Goal: Answer question/provide support

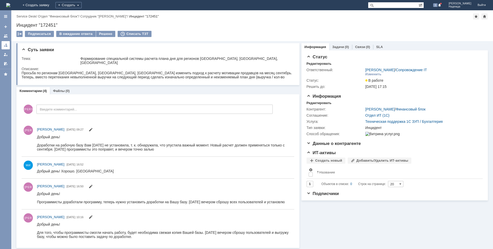
click at [4, 46] on div at bounding box center [6, 45] width 4 height 4
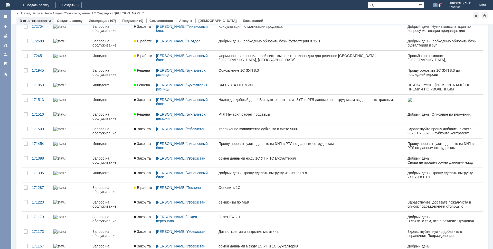
scroll to position [8, 0]
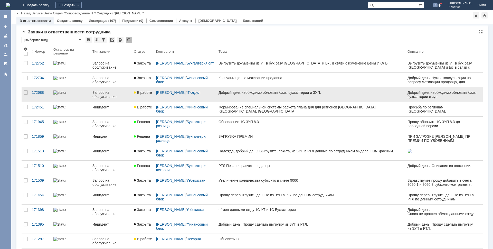
click at [286, 95] on link "Добрый день необходимо обновить базы бухгалтерии и ЗУП." at bounding box center [311, 94] width 189 height 14
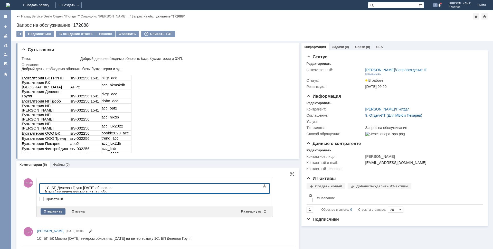
click at [52, 211] on div "Отправить" at bounding box center [53, 211] width 25 height 6
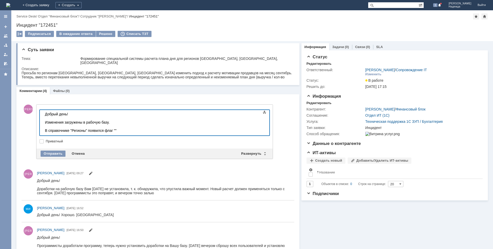
click at [118, 131] on div "В справочнике "Регионы" появился флаг """ at bounding box center [81, 130] width 73 height 4
click at [118, 130] on div "В справочнике "Регионы" появился флаг "План по дням = План на месяц / Количеств…" at bounding box center [81, 134] width 73 height 12
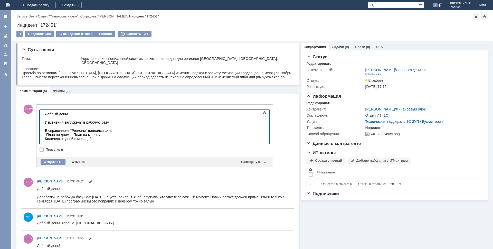
click at [104, 145] on div at bounding box center [81, 147] width 73 height 4
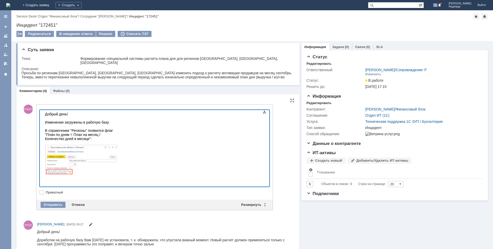
click at [118, 170] on div at bounding box center [81, 160] width 73 height 31
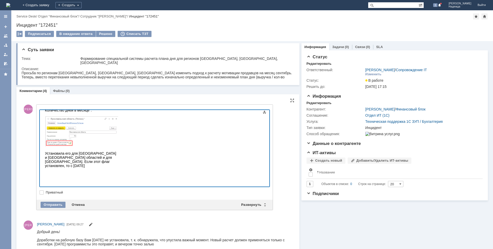
scroll to position [31, 0]
click at [58, 202] on div "Отправить" at bounding box center [53, 205] width 25 height 6
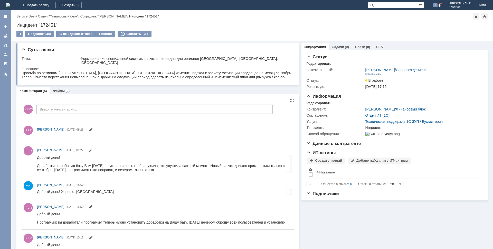
scroll to position [0, 0]
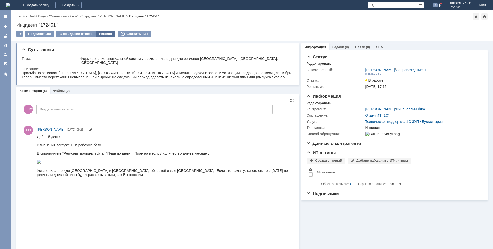
click at [102, 32] on div "Решено" at bounding box center [106, 34] width 20 height 6
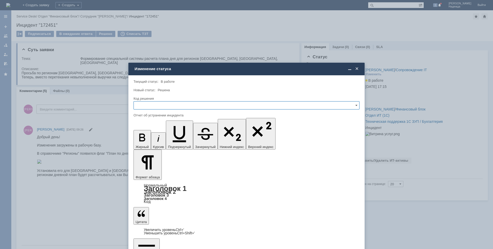
click at [162, 104] on input "text" at bounding box center [247, 105] width 226 height 8
click at [147, 140] on span "Решено" at bounding box center [246, 140] width 219 height 4
type input "Решено"
